Goal: Information Seeking & Learning: Learn about a topic

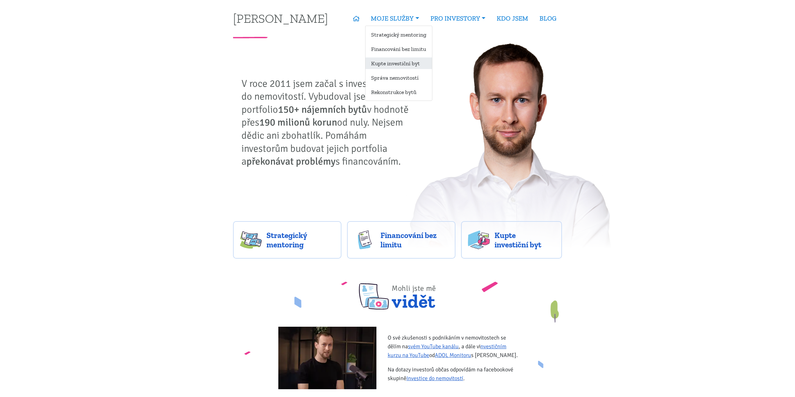
click at [392, 62] on link "Kupte investiční byt" at bounding box center [398, 63] width 67 height 12
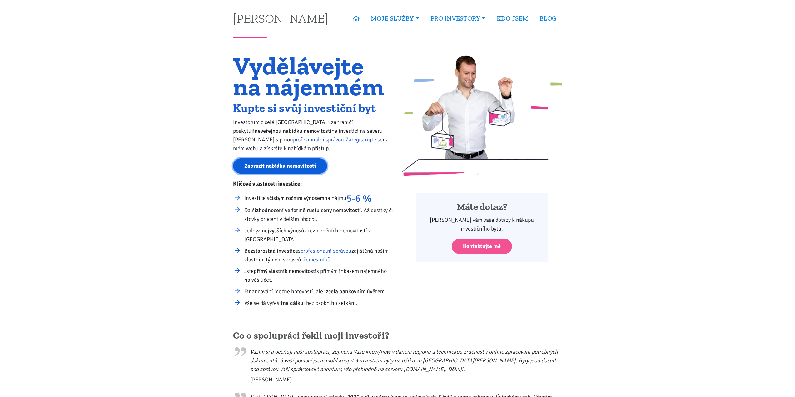
click at [269, 161] on link "Zobrazit nabídku nemovitostí" at bounding box center [280, 165] width 94 height 15
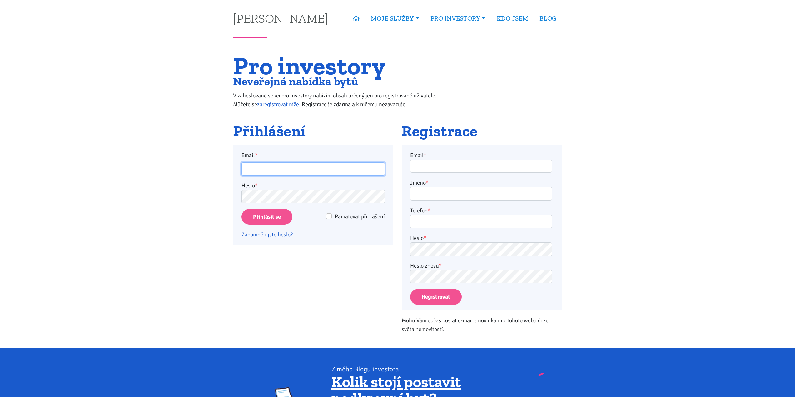
click at [291, 163] on input "Email *" at bounding box center [312, 168] width 143 height 13
type input "jitka.jindrakova@outlook.com"
click at [259, 216] on input "Přihlásit se" at bounding box center [266, 217] width 51 height 16
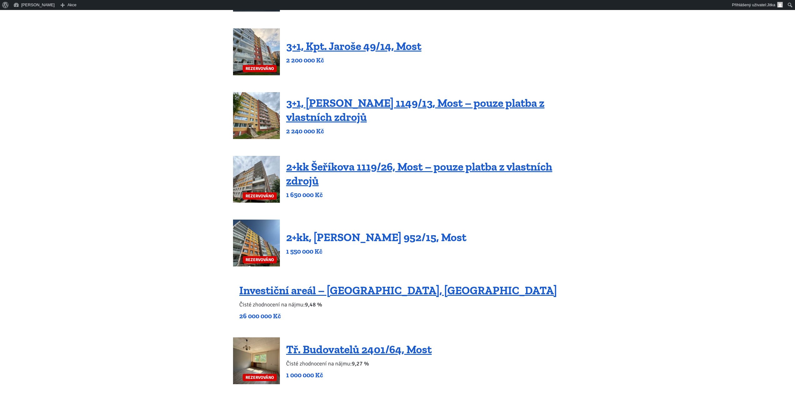
scroll to position [406, 0]
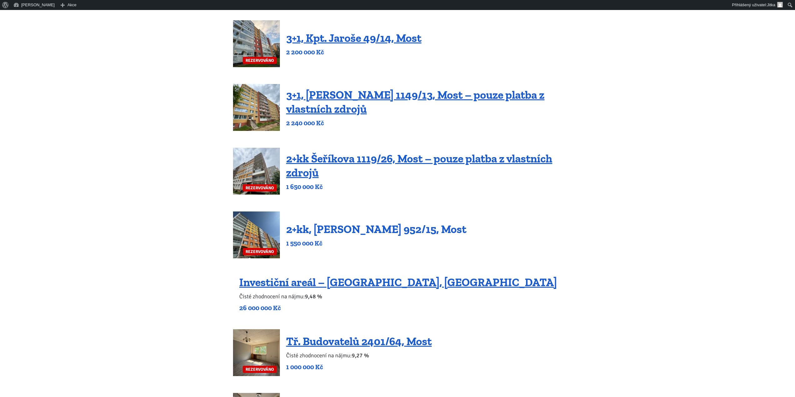
click at [331, 226] on link "2+kk, Josefa Ševčíka 952/15, Most" at bounding box center [376, 228] width 180 height 13
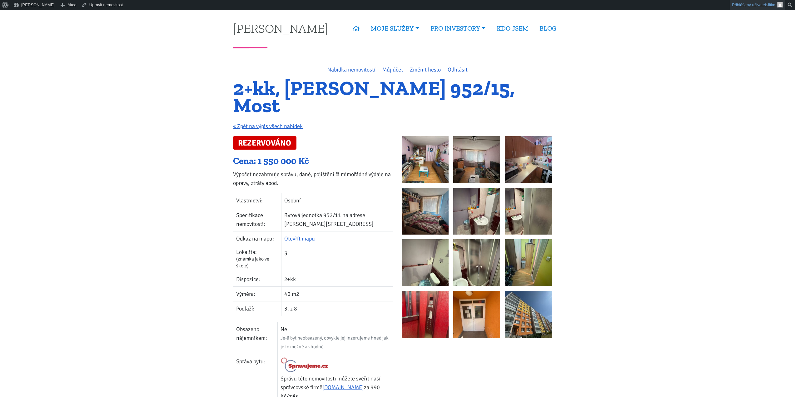
click at [755, 4] on link "Přihlášený uživatel: Jitka" at bounding box center [758, 5] width 56 height 10
